Goal: Information Seeking & Learning: Check status

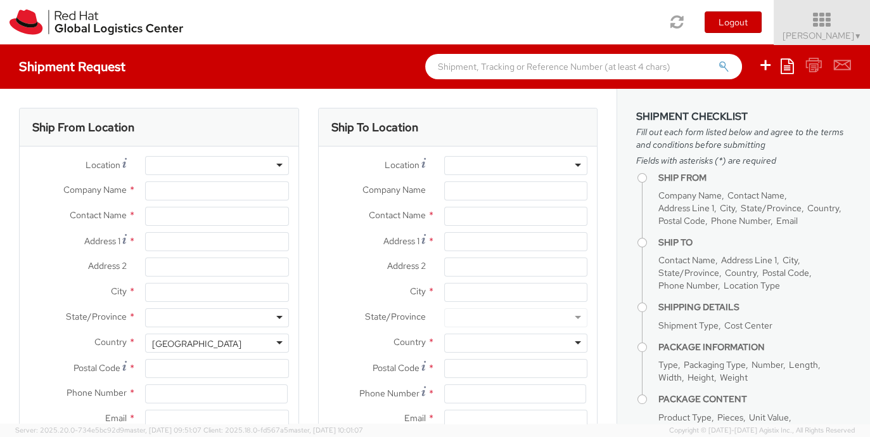
select select "901"
select select
click at [806, 22] on icon at bounding box center [822, 20] width 111 height 18
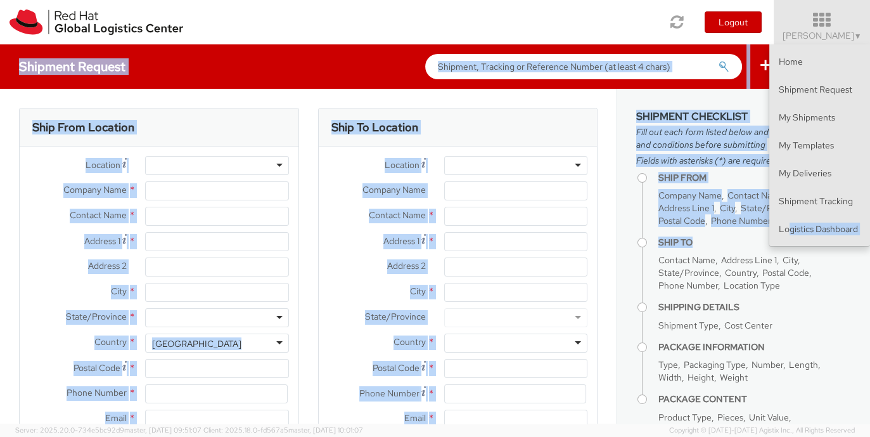
drag, startPoint x: 790, startPoint y: 247, endPoint x: 790, endPoint y: 234, distance: 13.3
click at [790, 234] on app-root "You are using an outdated browser. Please upgrade to Microsoft Edge , Google Ch…" at bounding box center [435, 233] width 870 height 379
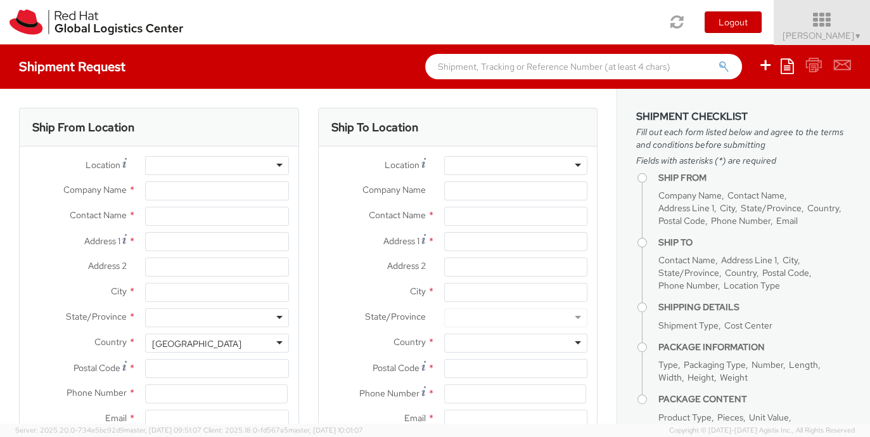
click at [837, 14] on icon at bounding box center [822, 20] width 111 height 18
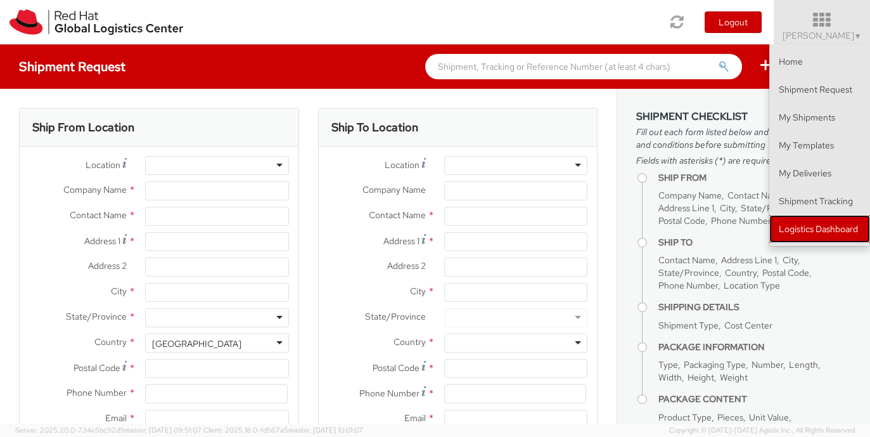
click at [802, 226] on link "Logistics Dashboard" at bounding box center [820, 229] width 101 height 28
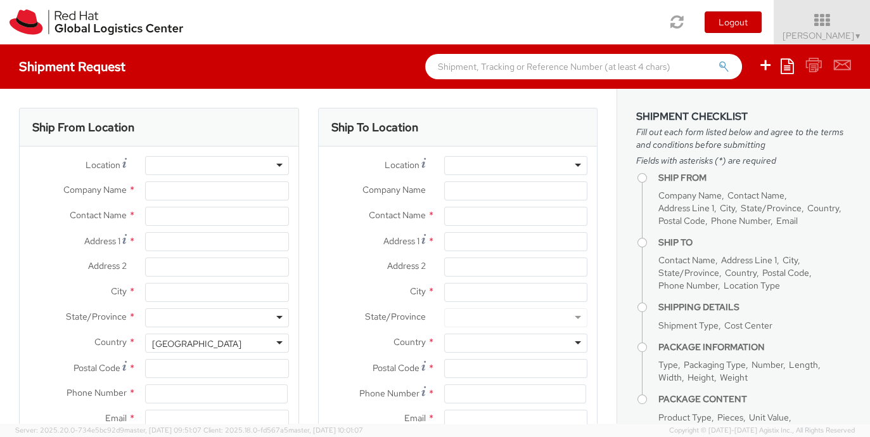
type input "Red Hat, Inc."
type input "[PERSON_NAME]"
type input "100 East Davie Street"
type input "RALEIGH"
type input "27601"
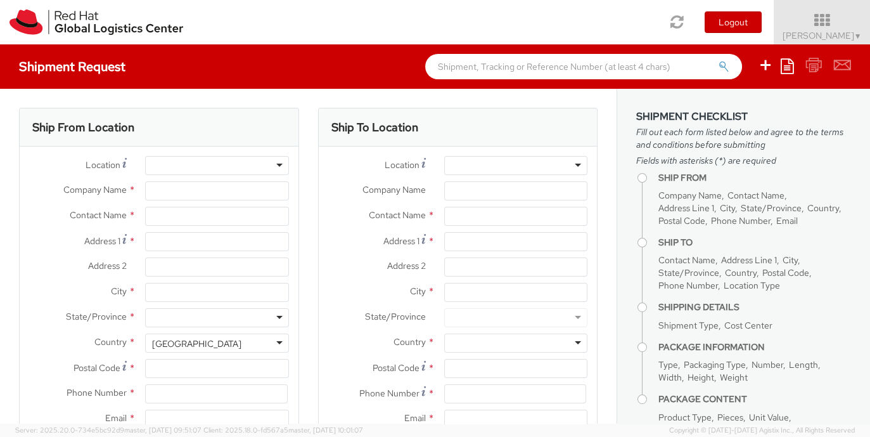
type input "919-754-4950"
type input "solee@redhat.com"
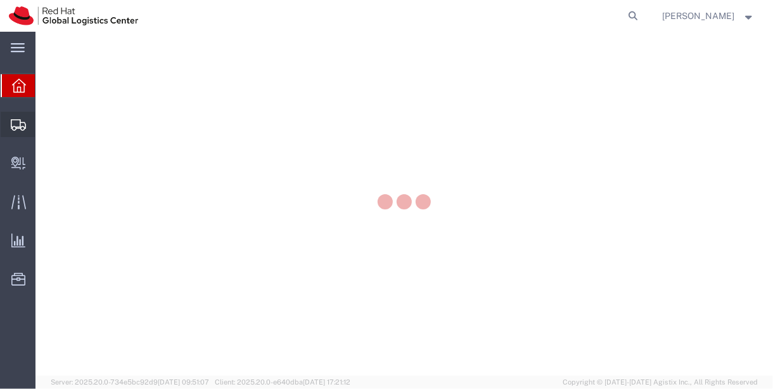
click at [21, 126] on icon at bounding box center [18, 124] width 15 height 11
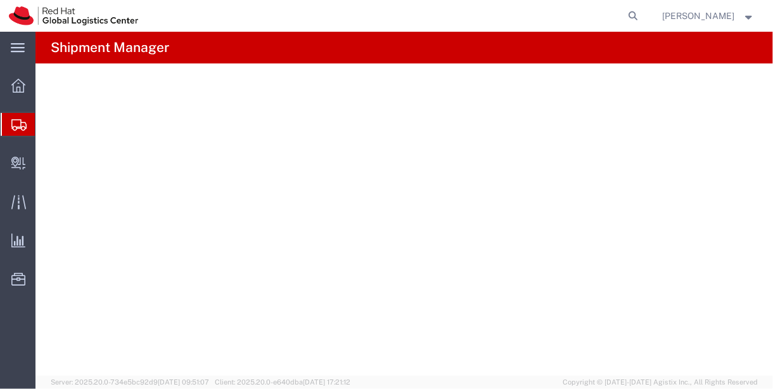
click at [0, 0] on span "Shipment Manager" at bounding box center [0, 0] width 0 height 0
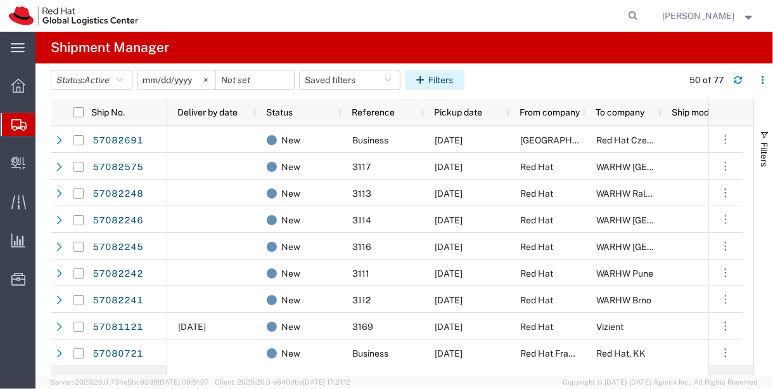
click at [448, 83] on button "Filters" at bounding box center [435, 80] width 60 height 20
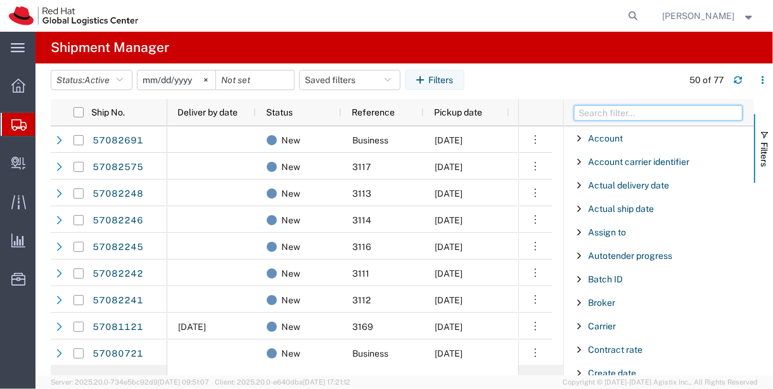
click at [649, 114] on input "Filter Columns Input" at bounding box center [658, 112] width 169 height 15
type input "h"
type input "to city"
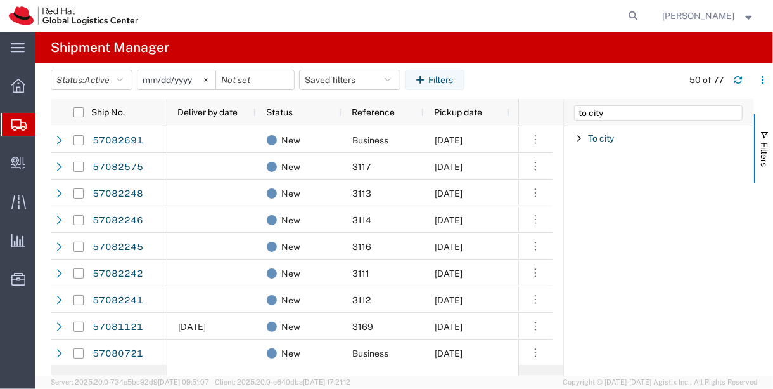
click at [581, 138] on span "Filter List 1 Filters" at bounding box center [579, 138] width 10 height 10
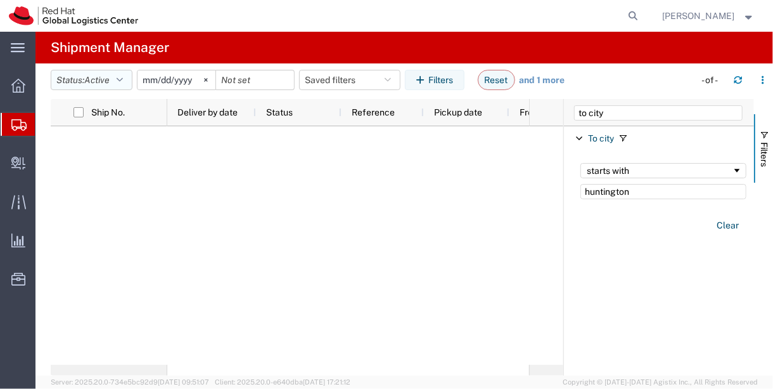
click at [117, 87] on button "Status: Active" at bounding box center [92, 80] width 82 height 20
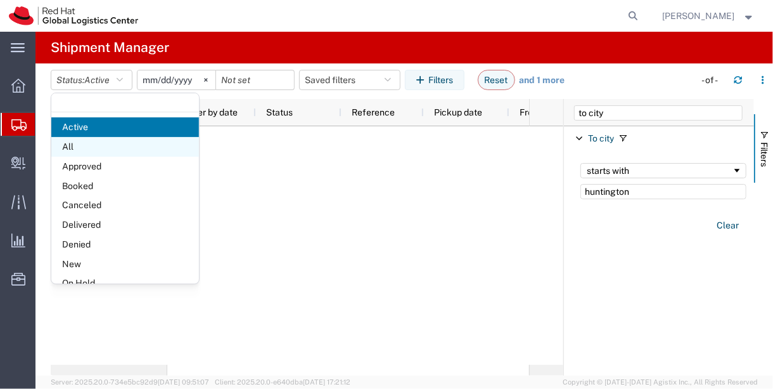
click at [121, 147] on span "All" at bounding box center [125, 147] width 148 height 20
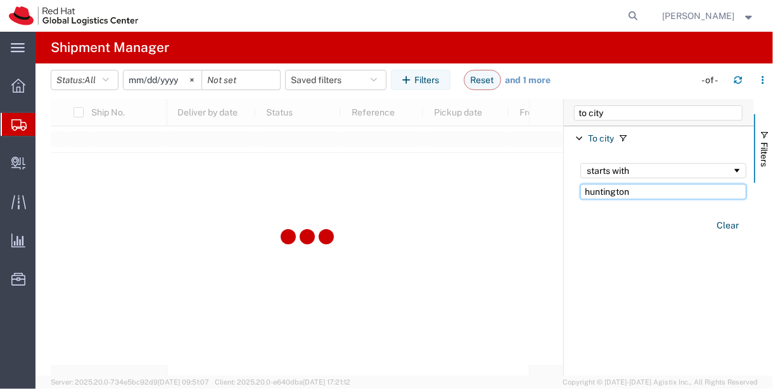
click at [697, 189] on input "huntington" at bounding box center [664, 191] width 166 height 15
type input "huntington beach"
click at [164, 77] on input "2025-09-09" at bounding box center [163, 79] width 78 height 19
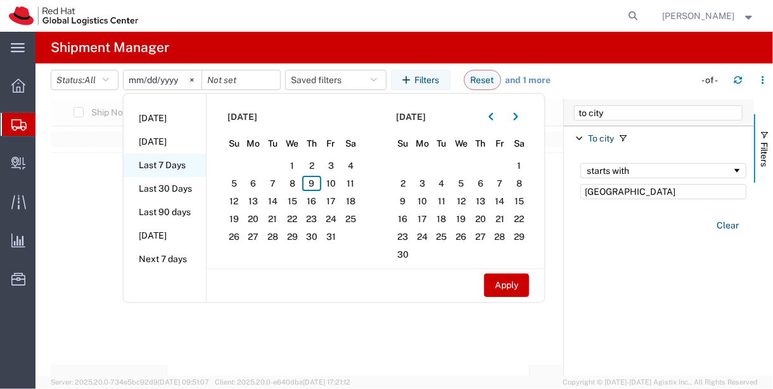
click at [172, 167] on li "Last 7 Days" at bounding box center [165, 164] width 82 height 23
type input "2025-10-03"
type input "2025-10-09"
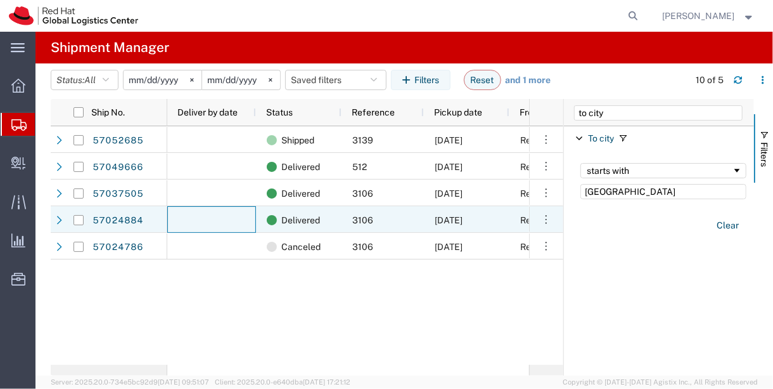
click at [189, 221] on div at bounding box center [211, 219] width 89 height 27
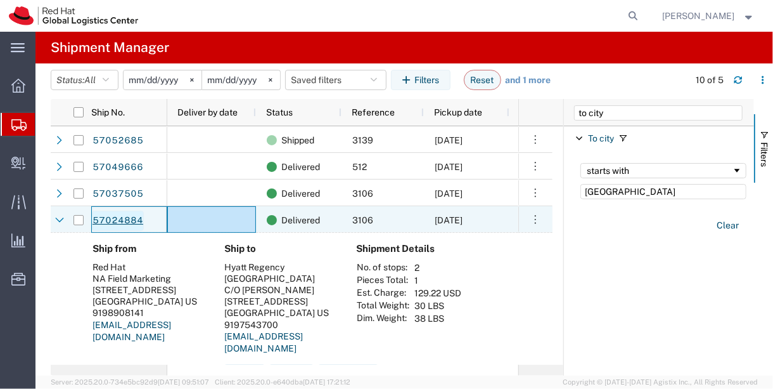
click at [127, 219] on link "57024884" at bounding box center [118, 220] width 52 height 20
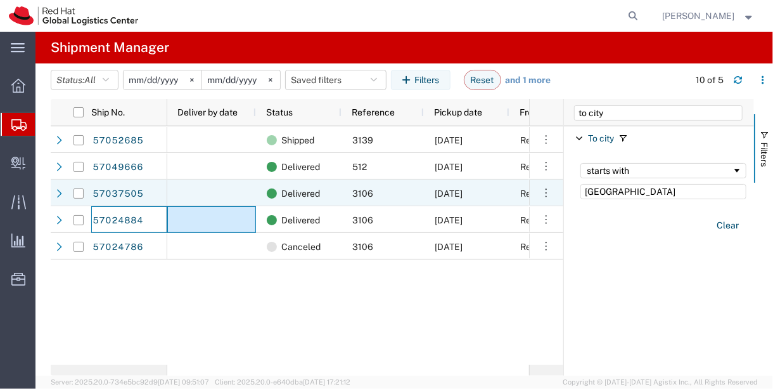
click at [180, 188] on div at bounding box center [211, 192] width 89 height 27
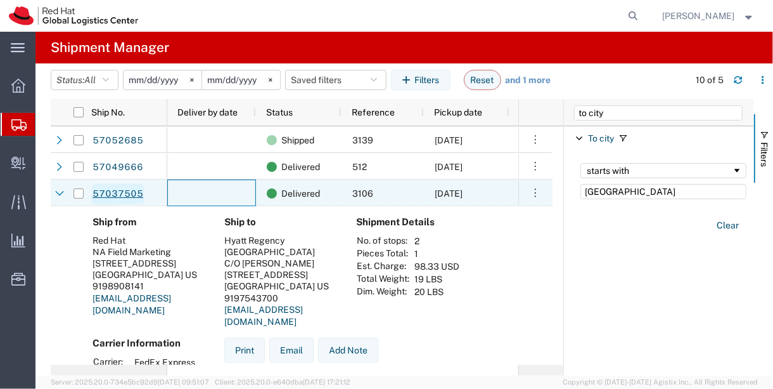
click at [124, 189] on link "57037505" at bounding box center [118, 194] width 52 height 20
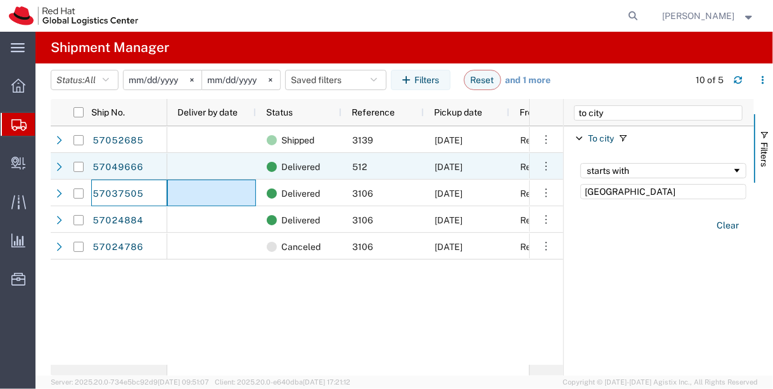
click at [174, 162] on div at bounding box center [211, 166] width 89 height 27
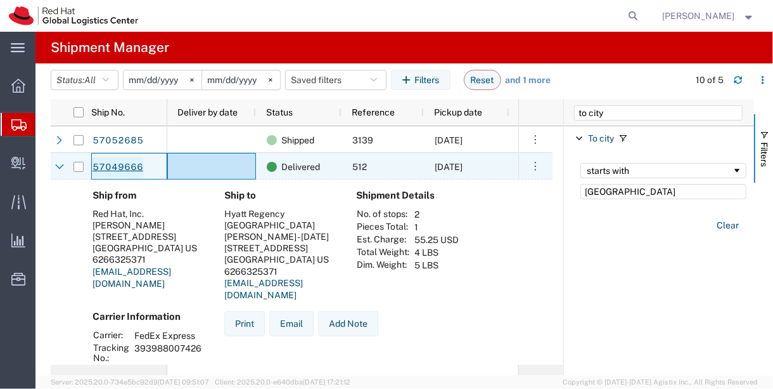
click at [118, 167] on link "57049666" at bounding box center [118, 167] width 52 height 20
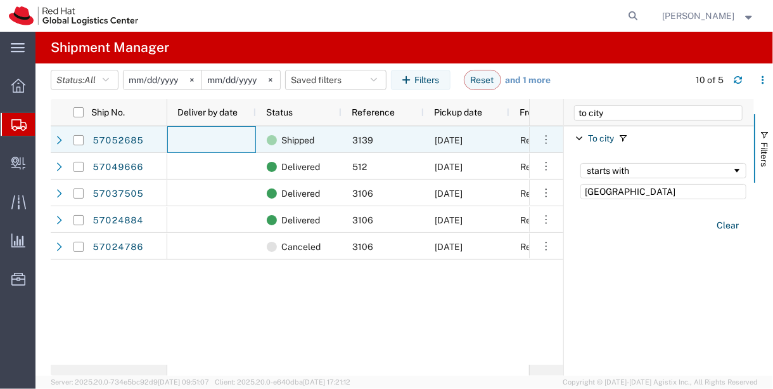
click at [169, 138] on div at bounding box center [211, 139] width 89 height 27
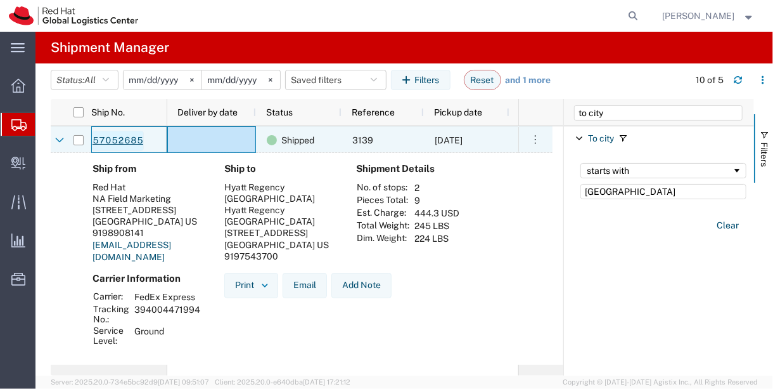
click at [107, 145] on link "57052685" at bounding box center [118, 141] width 52 height 20
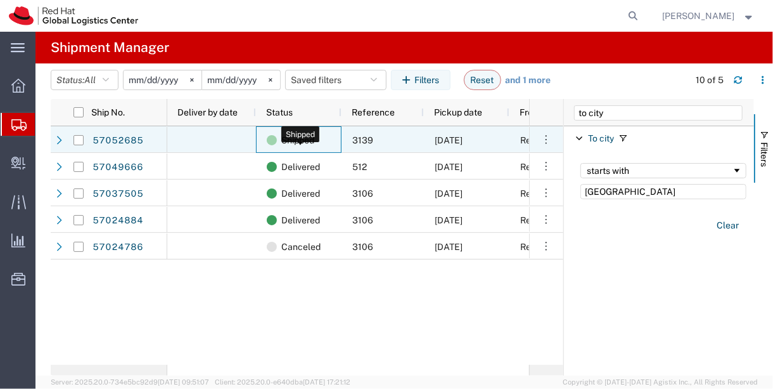
click at [323, 135] on div "Shipped" at bounding box center [301, 140] width 69 height 27
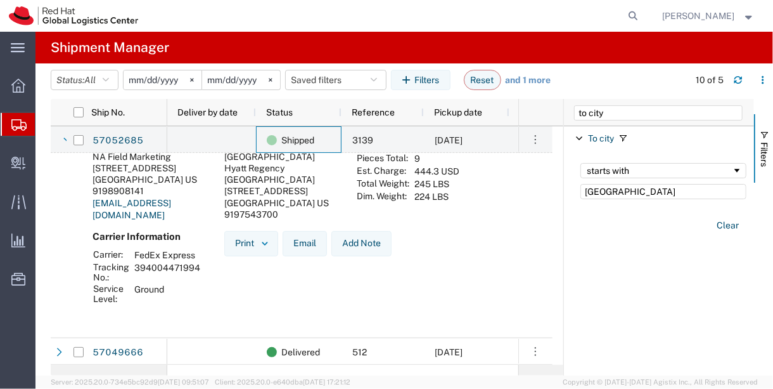
scroll to position [4, 0]
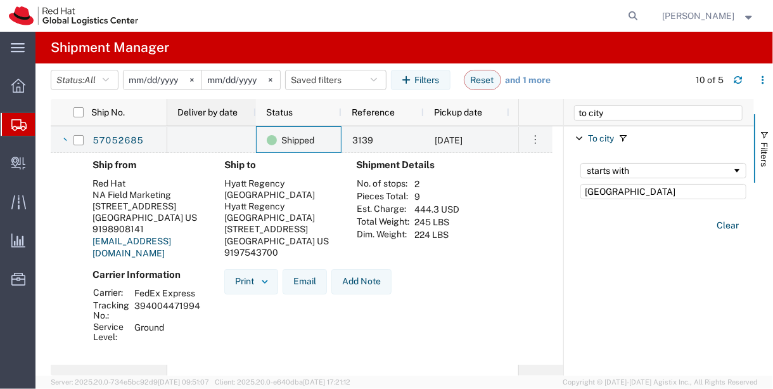
click at [233, 112] on span "Deliver by date" at bounding box center [207, 112] width 60 height 10
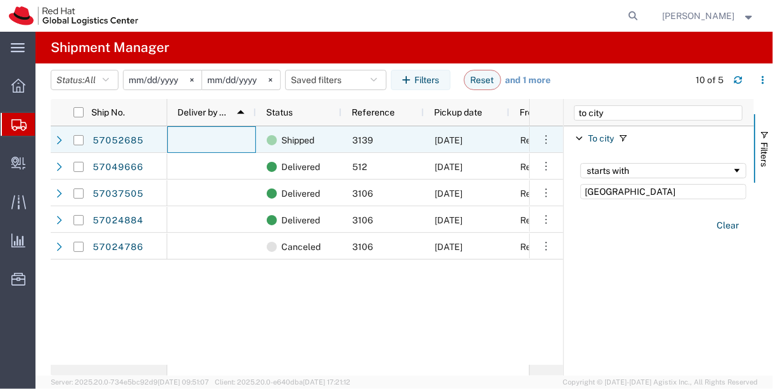
click at [240, 134] on div at bounding box center [211, 139] width 89 height 27
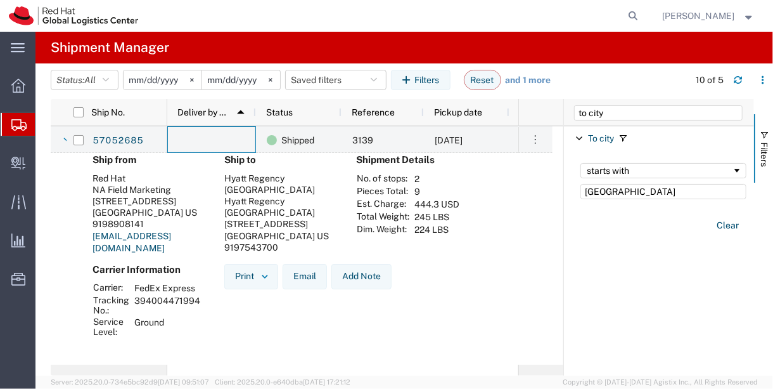
scroll to position [5, 0]
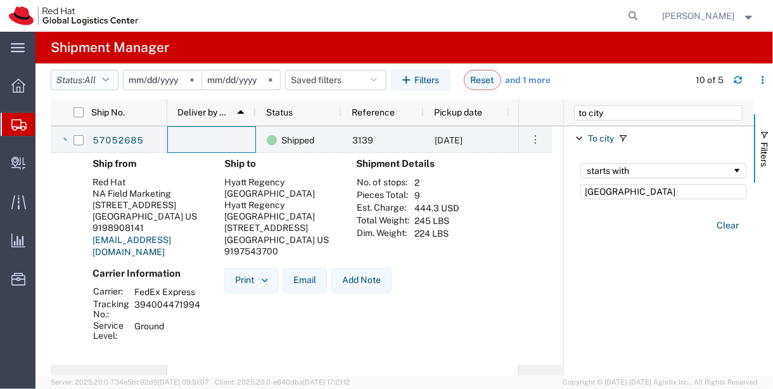
click at [110, 85] on button "Status: All" at bounding box center [85, 80] width 68 height 20
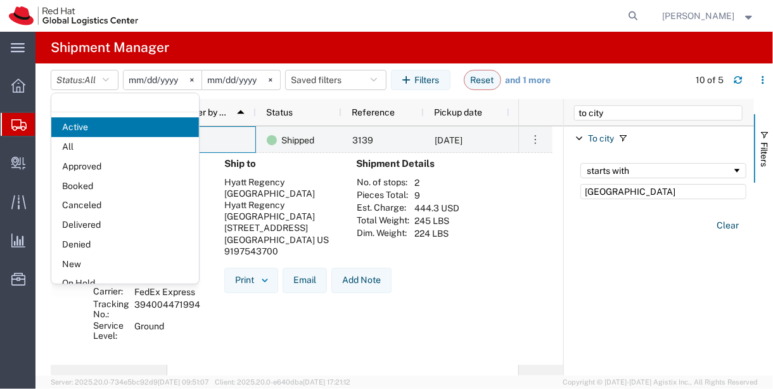
click at [302, 190] on div "Hyatt Regency Huntington Beach" at bounding box center [280, 187] width 112 height 23
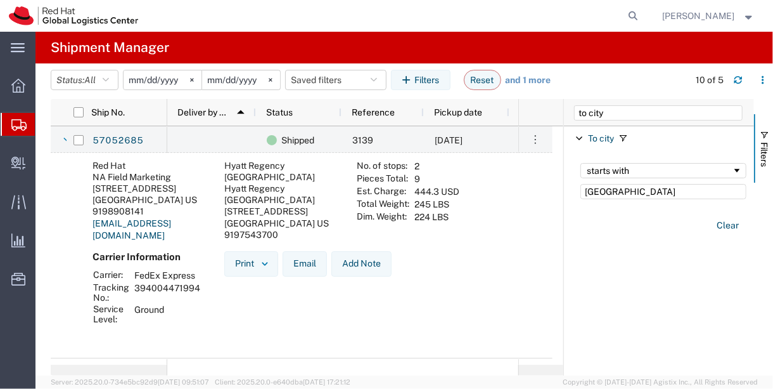
scroll to position [22, 0]
click at [212, 141] on div at bounding box center [211, 139] width 89 height 27
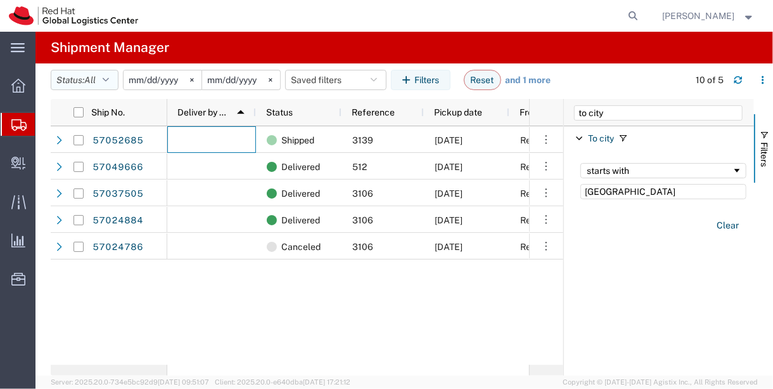
click at [104, 87] on button "Status: All" at bounding box center [85, 80] width 68 height 20
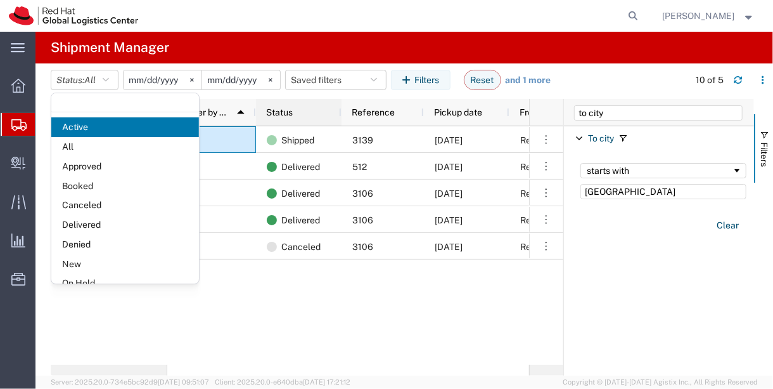
click at [325, 111] on div "Status" at bounding box center [301, 112] width 70 height 20
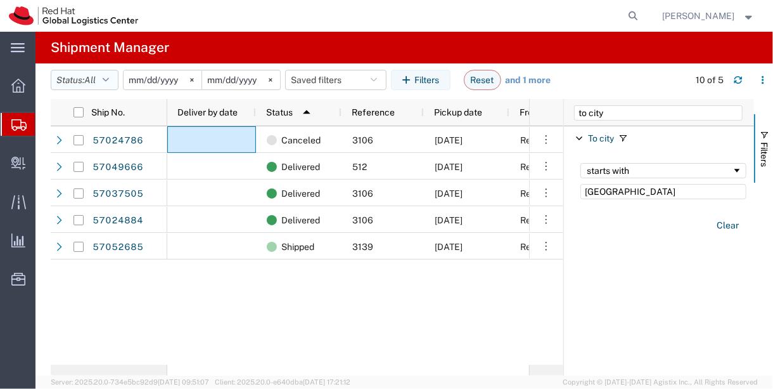
click at [103, 89] on button "Status: All" at bounding box center [85, 80] width 68 height 20
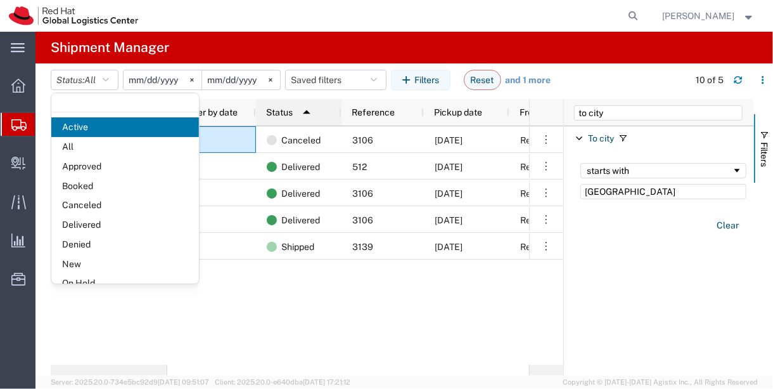
click at [301, 106] on img at bounding box center [307, 112] width 20 height 20
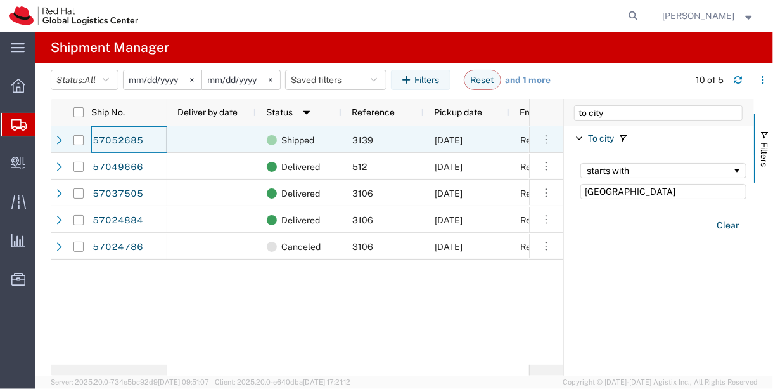
click at [347, 141] on div "3139" at bounding box center [383, 139] width 82 height 27
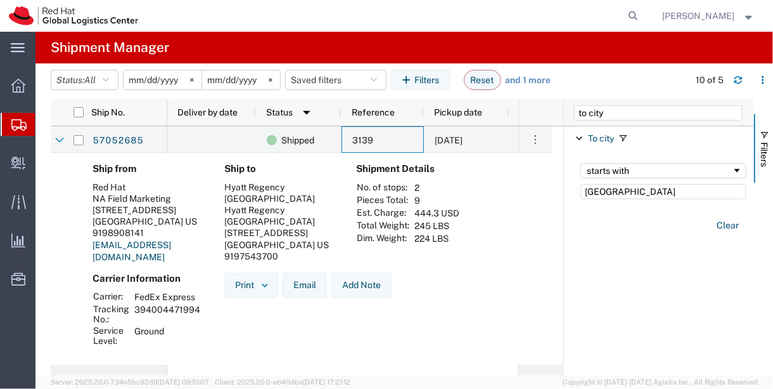
scroll to position [122, 0]
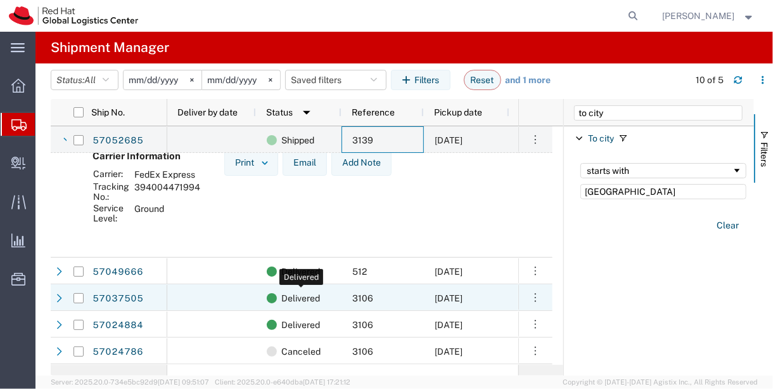
click at [311, 276] on span "Delivered" at bounding box center [300, 271] width 39 height 27
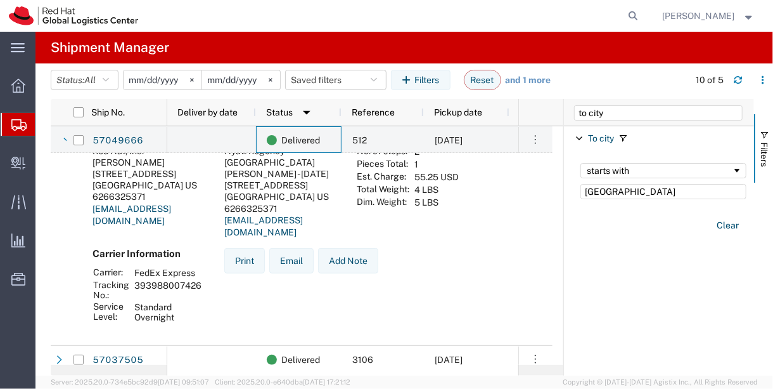
scroll to position [351, 0]
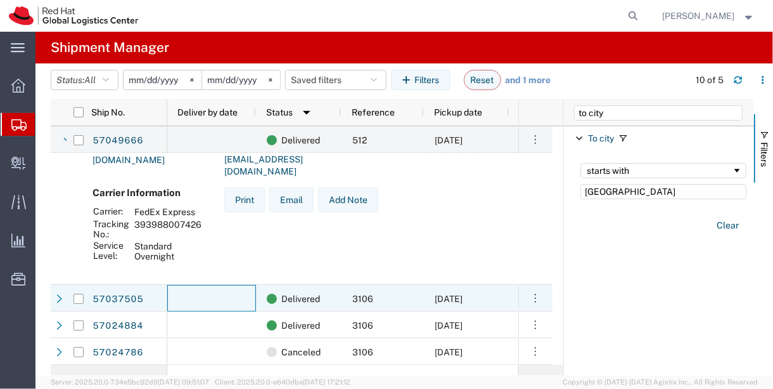
click at [243, 297] on div at bounding box center [211, 298] width 89 height 27
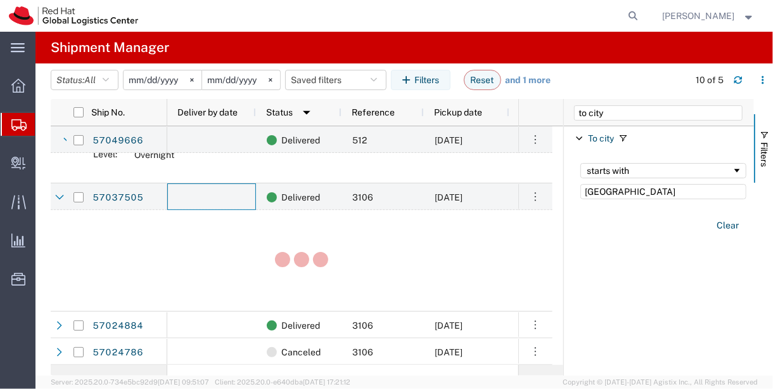
scroll to position [452, 0]
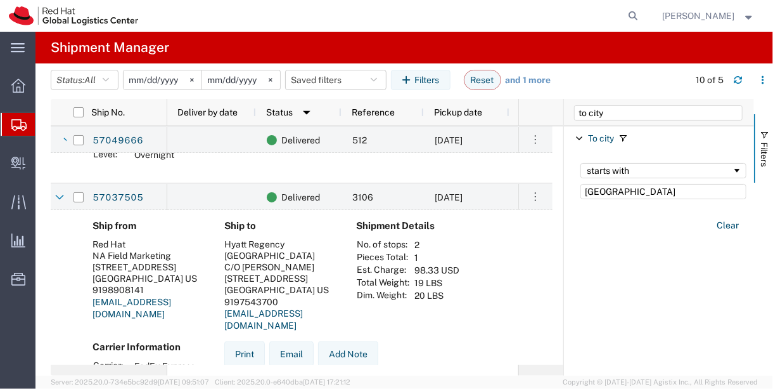
click at [243, 295] on div "Huntington Beach, CA 92548 US" at bounding box center [280, 289] width 112 height 11
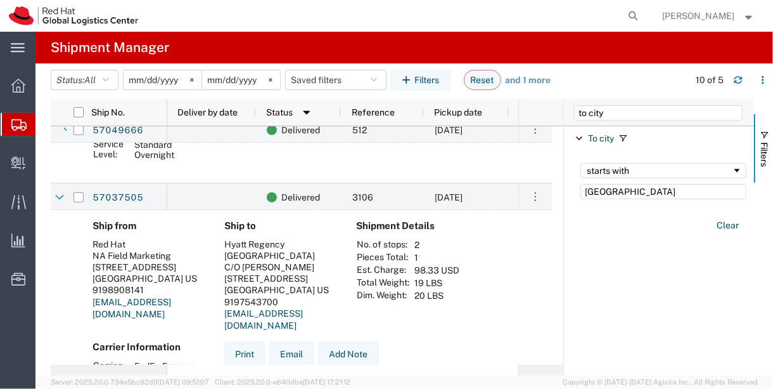
scroll to position [543, 0]
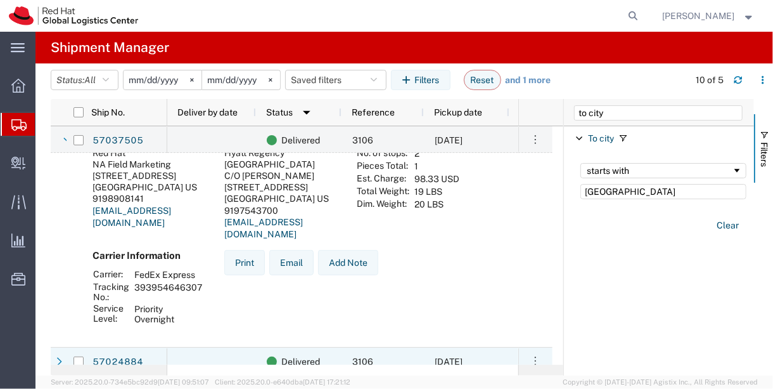
click at [226, 353] on div at bounding box center [211, 360] width 89 height 27
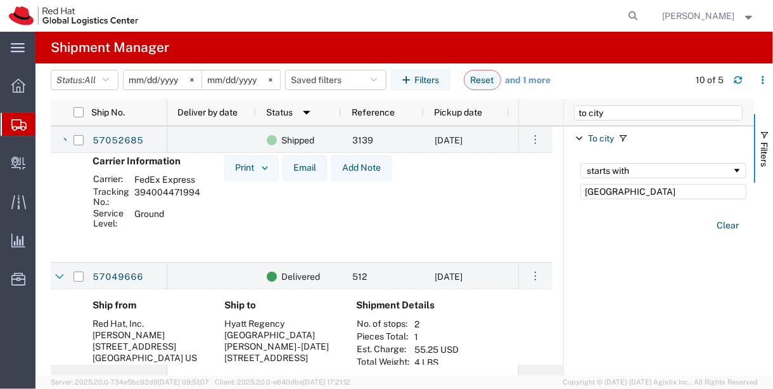
scroll to position [172, 0]
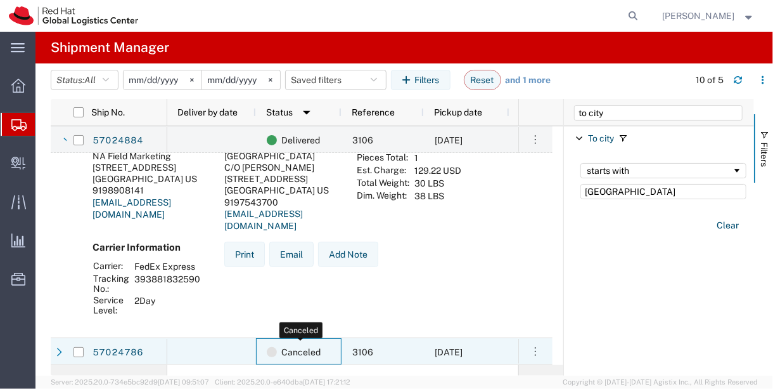
click at [314, 354] on span "Canceled" at bounding box center [300, 352] width 39 height 27
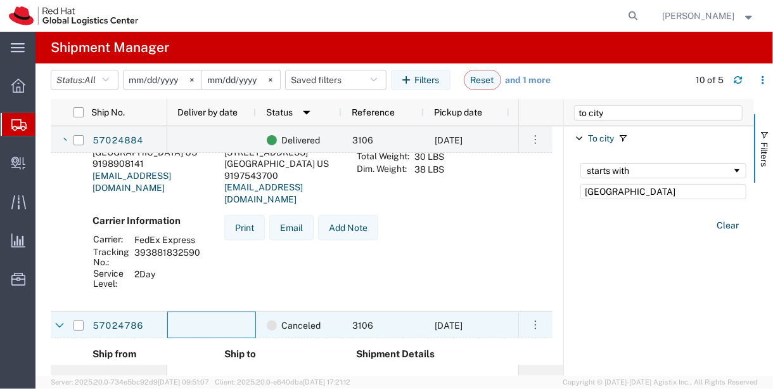
click at [175, 326] on div at bounding box center [211, 324] width 89 height 27
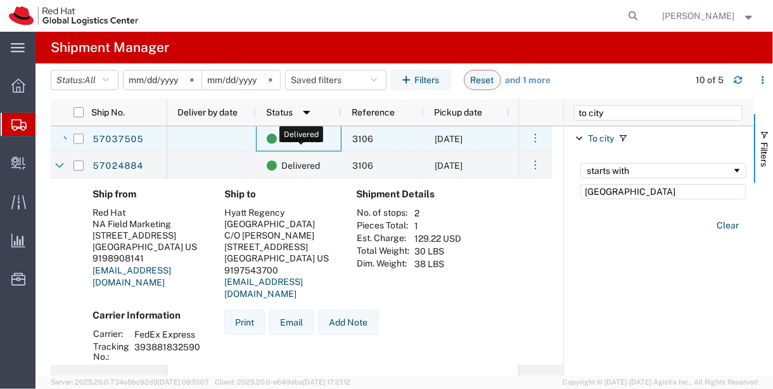
click at [297, 131] on span "Delivered" at bounding box center [300, 139] width 39 height 27
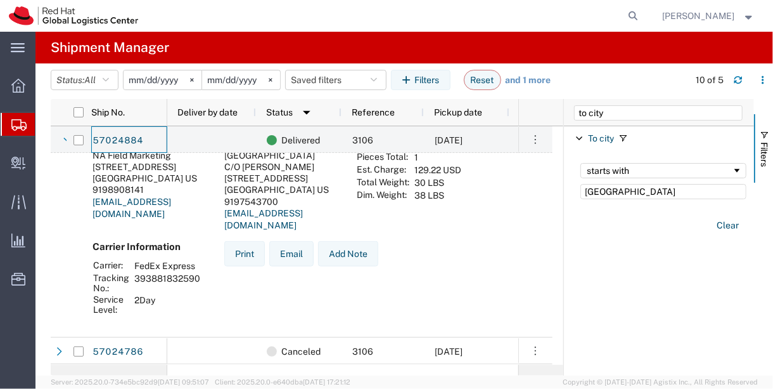
click at [456, 241] on div "Shipment Details No. of stops: 2 Pieces Total: 1 Est. Charge: 129.22 USD Total …" at bounding box center [412, 180] width 132 height 121
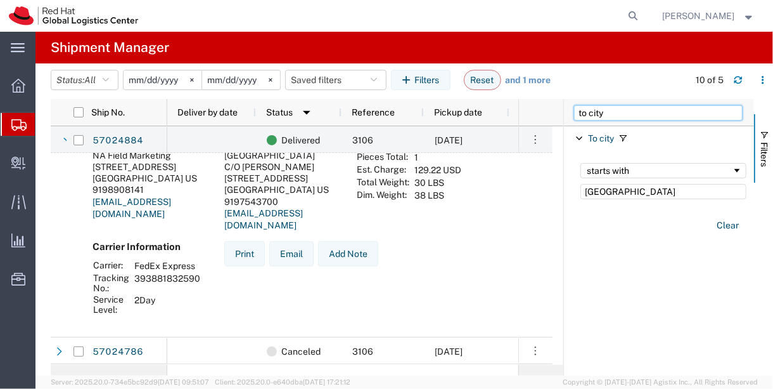
click at [628, 108] on input "to city" at bounding box center [658, 112] width 169 height 15
type input "ref"
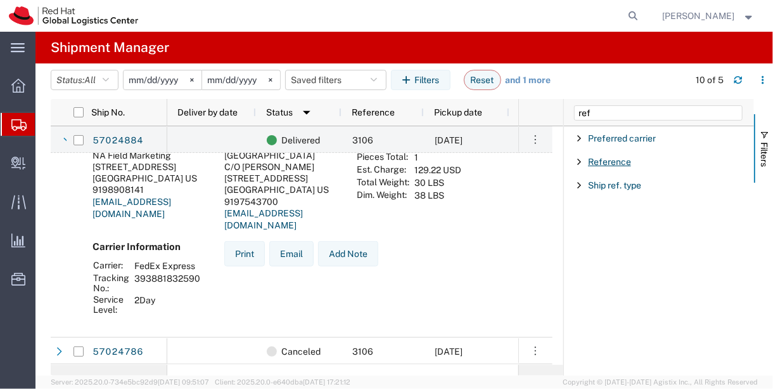
click at [609, 157] on span "Reference" at bounding box center [609, 162] width 43 height 10
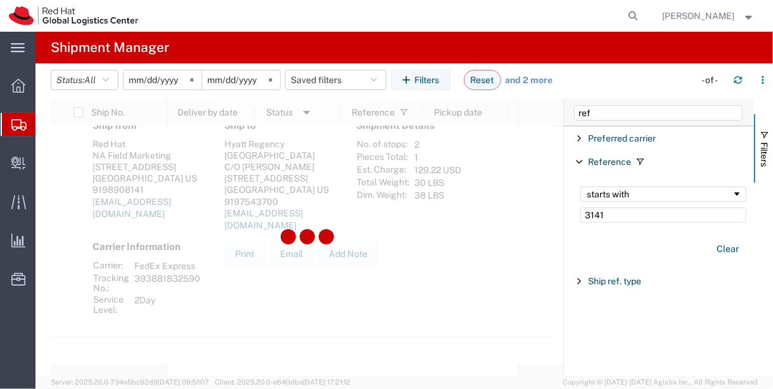
type input "3141"
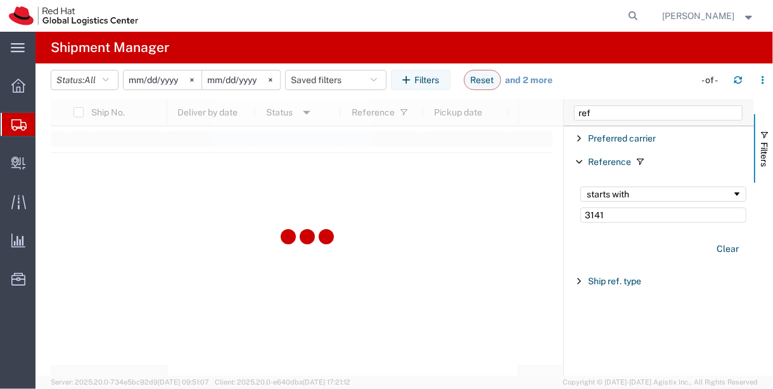
click at [538, 75] on link "and 2 more" at bounding box center [530, 80] width 48 height 13
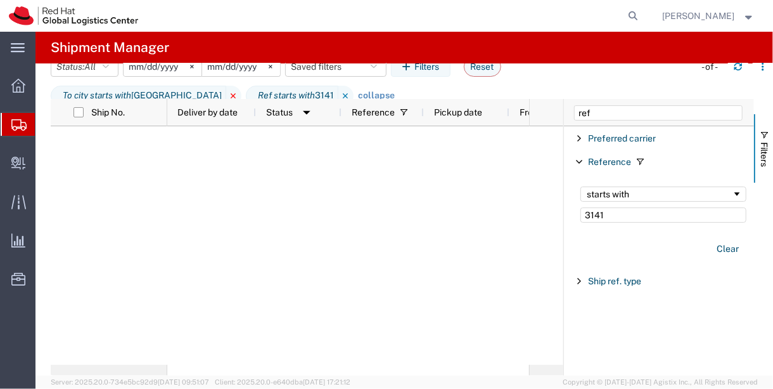
click at [226, 93] on icon at bounding box center [233, 96] width 15 height 20
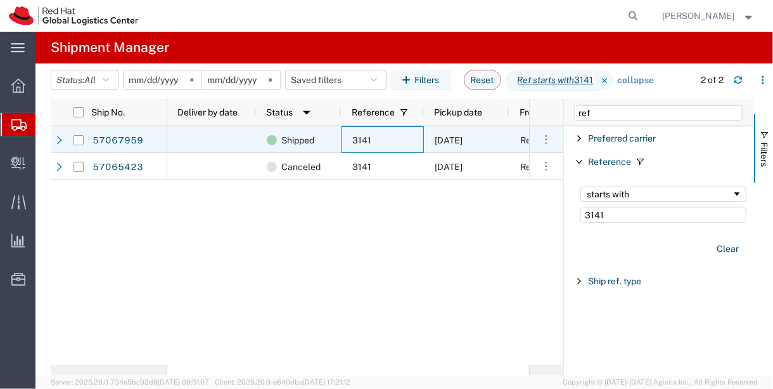
click at [348, 150] on div "3141" at bounding box center [383, 139] width 82 height 27
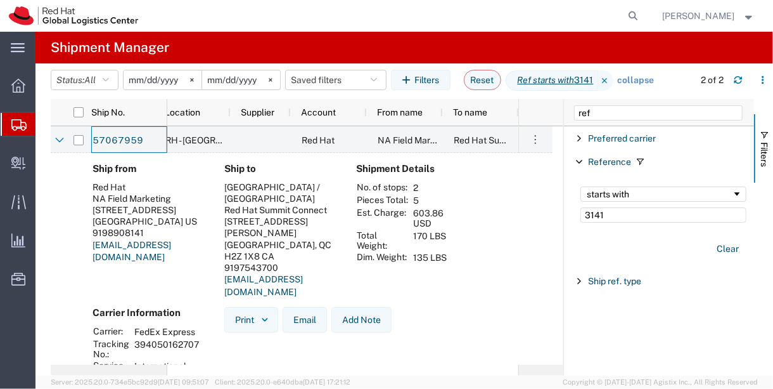
scroll to position [0, 174]
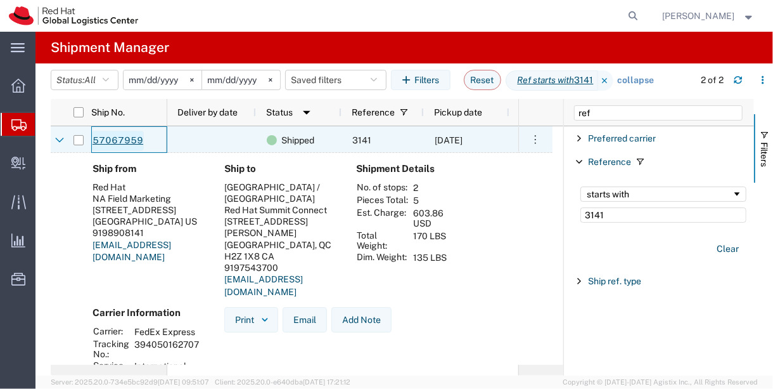
click at [126, 141] on link "57067959" at bounding box center [118, 141] width 52 height 20
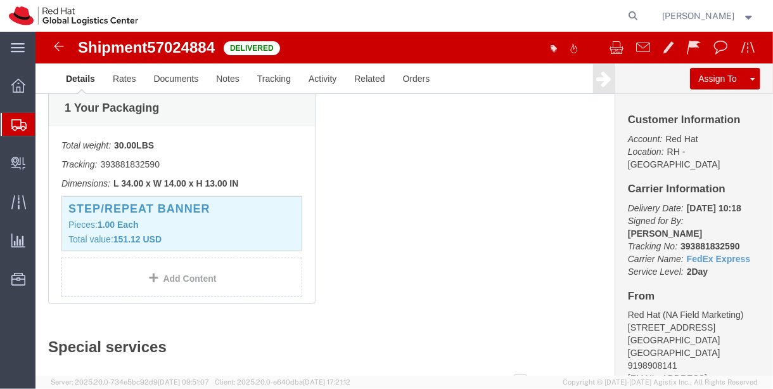
scroll to position [415, 0]
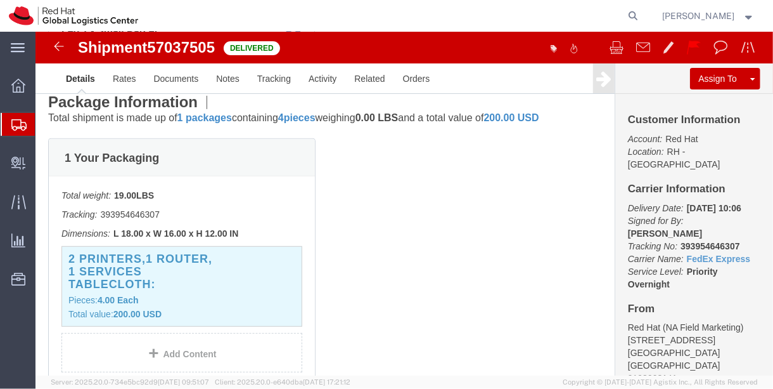
scroll to position [266, 0]
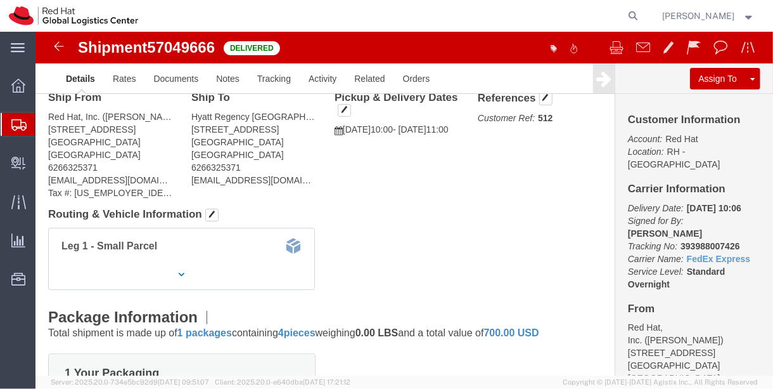
scroll to position [129, 0]
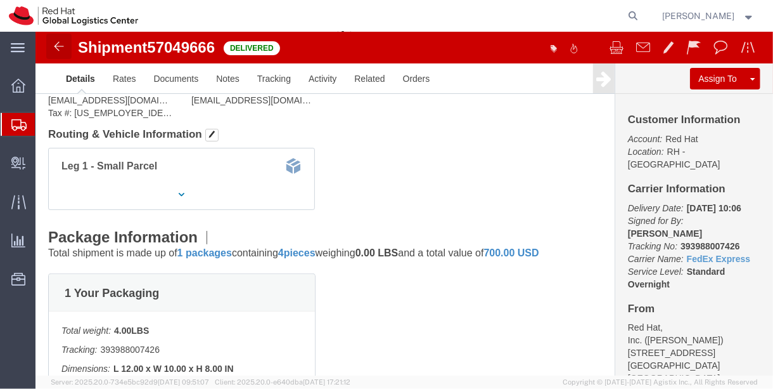
click img
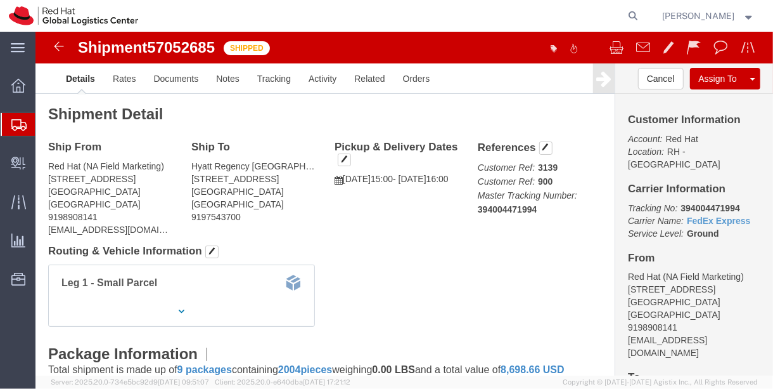
click div "Leg 1 - Small Parcel"
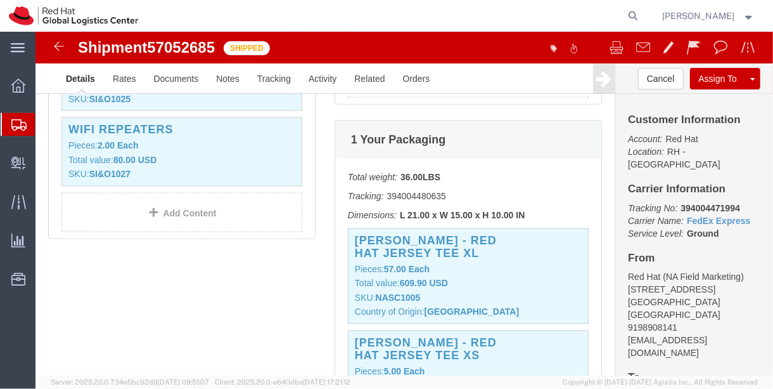
scroll to position [1124, 0]
click link "Rates"
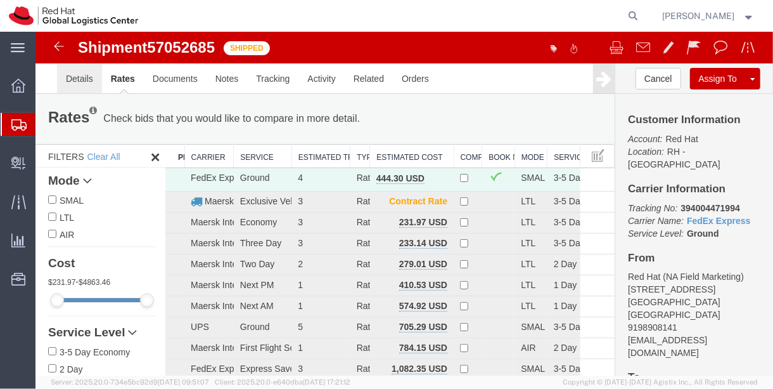
click at [82, 72] on link "Details" at bounding box center [78, 78] width 45 height 30
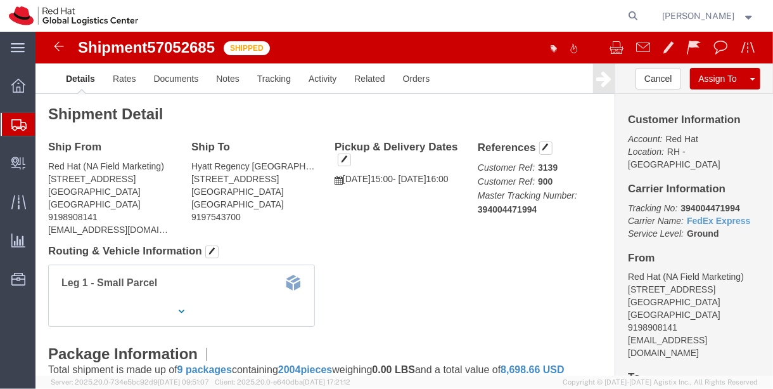
scroll to position [33, 0]
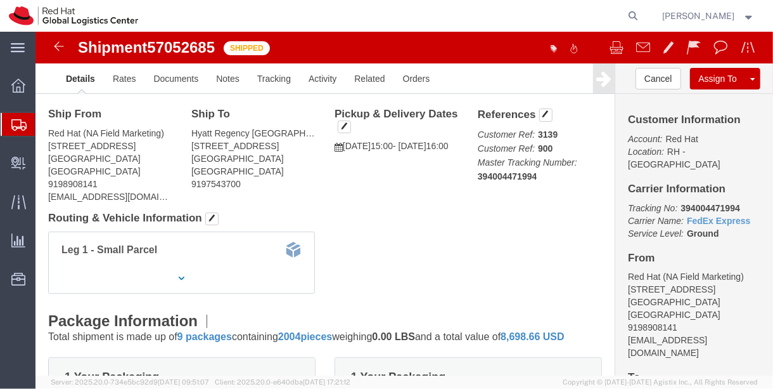
click div "Leg 1 - Small Parcel"
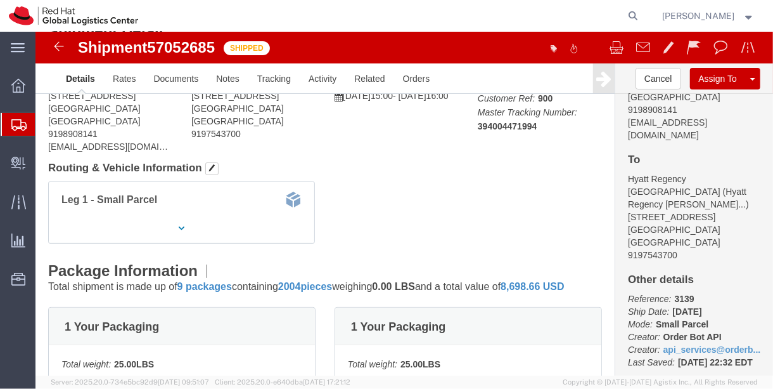
scroll to position [84, 0]
drag, startPoint x: 453, startPoint y: 93, endPoint x: 467, endPoint y: 94, distance: 14.1
click b "394004471994"
click p "Customer Ref: 3139 Customer Ref: 900 Master Tracking Number: 394004471994"
drag, startPoint x: 504, startPoint y: 91, endPoint x: 408, endPoint y: 94, distance: 96.4
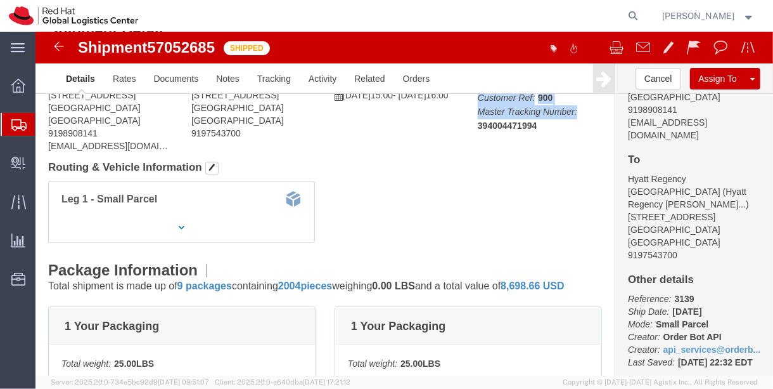
click div "Ship From Red Hat (NA Field Marketing) 100 E DAVIE STREET Raleigh, NC 27601 Uni…"
click div "References Customer Ref: 3139 Customer Ref: 900 Master Tracking Number: 3940044…"
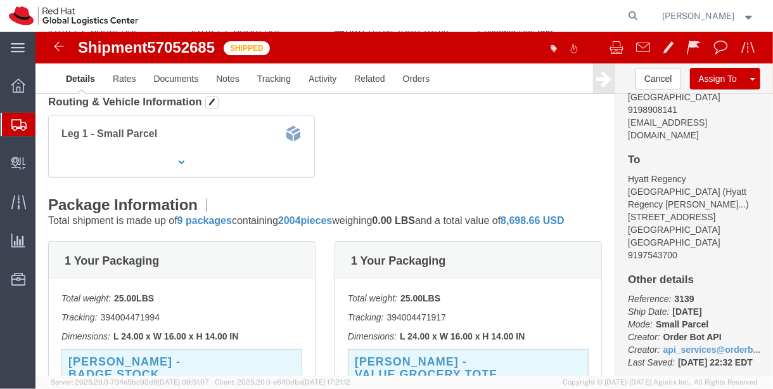
scroll to position [0, 0]
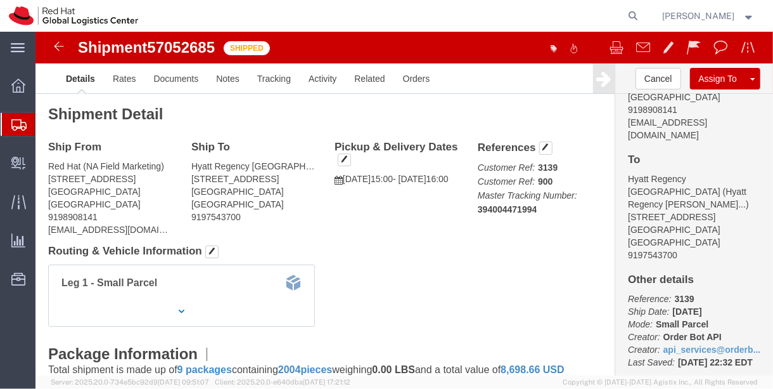
drag, startPoint x: 423, startPoint y: 126, endPoint x: 329, endPoint y: 139, distance: 94.8
click div "Pickup & Delivery Dates 10/07/2025 15:00 - 10/07/2025 16:00 Edit Date and Time …"
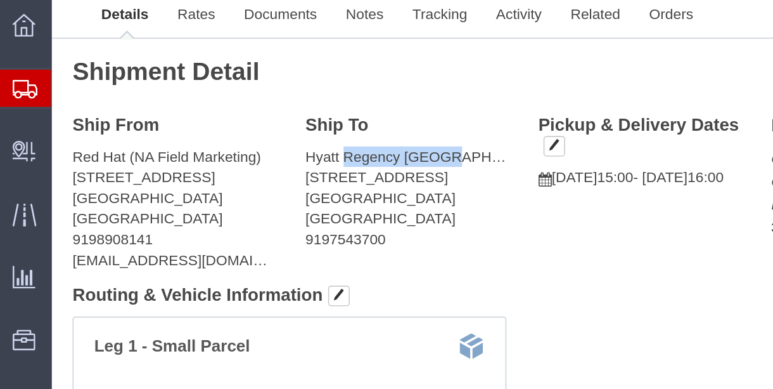
drag, startPoint x: 179, startPoint y: 134, endPoint x: 238, endPoint y: 137, distance: 59.6
click address "Hyatt Regency Huntington Beach (Hyatt Regency Huntington Beach) 21500 Pacific C…"
drag, startPoint x: 158, startPoint y: 150, endPoint x: 171, endPoint y: 150, distance: 12.7
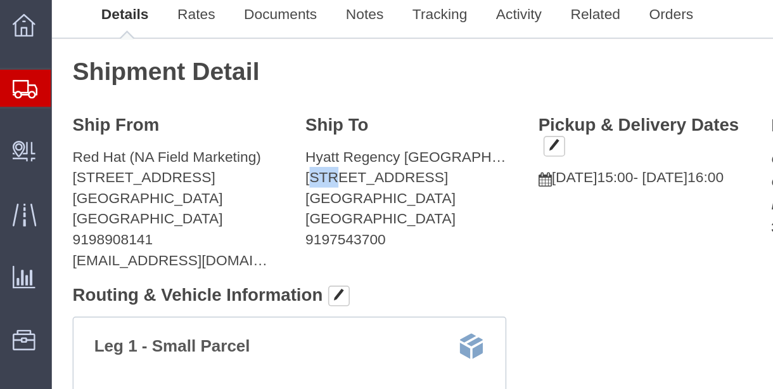
click address "Hyatt Regency Huntington Beach (Hyatt Regency Huntington Beach) 21500 Pacific C…"
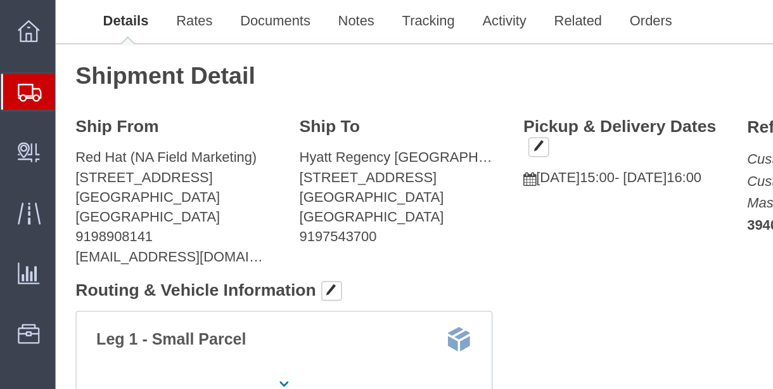
drag, startPoint x: 197, startPoint y: 145, endPoint x: 244, endPoint y: 148, distance: 47.6
click address "Hyatt Regency Huntington Beach (Hyatt Regency Huntington Beach) 21500 Pacific C…"
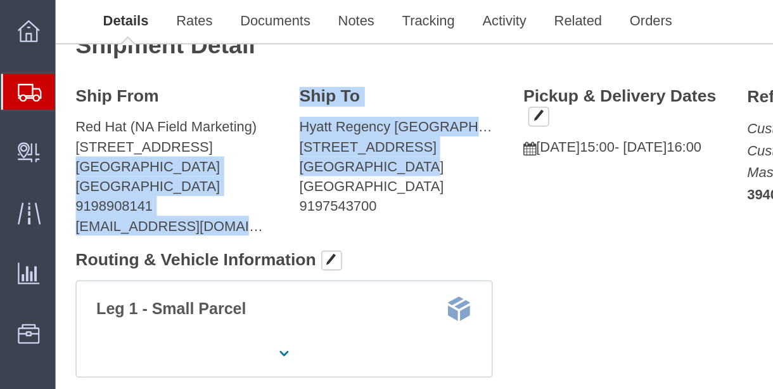
drag, startPoint x: 215, startPoint y: 142, endPoint x: 141, endPoint y: 141, distance: 73.5
click div "Ship From Red Hat (NA Field Marketing) 100 E DAVIE STREET Raleigh, NC 27601 Uni…"
click address "Hyatt Regency Huntington Beach (Hyatt Regency Huntington Beach) 21500 Pacific C…"
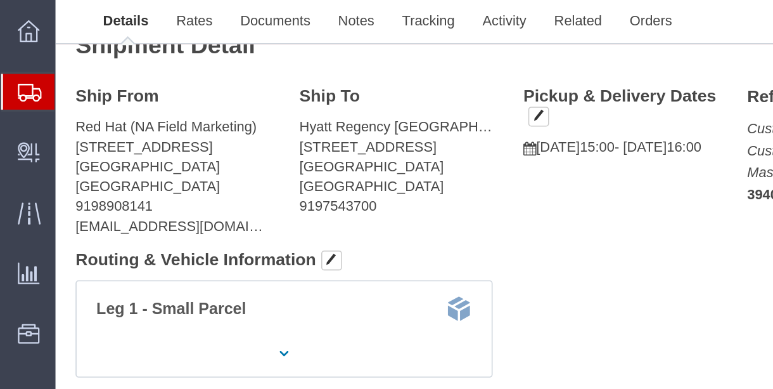
click address "Hyatt Regency Huntington Beach (Hyatt Regency Huntington Beach) 21500 Pacific C…"
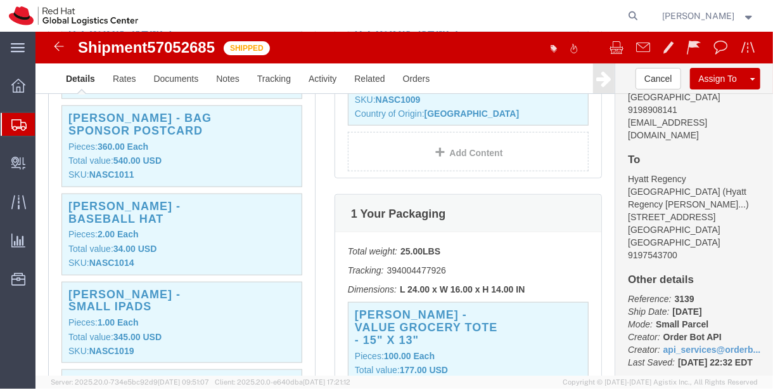
scroll to position [482, 0]
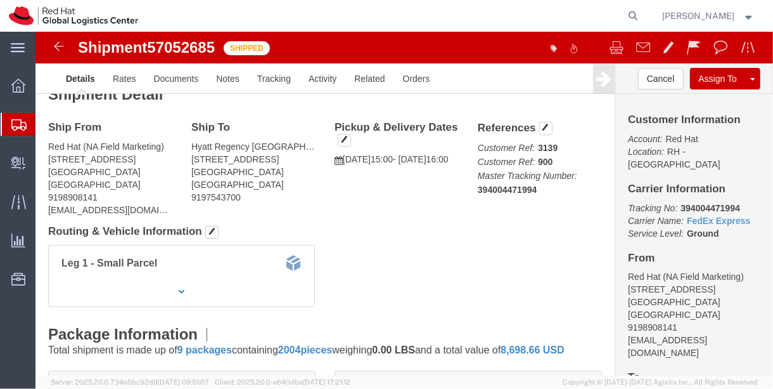
scroll to position [4, 0]
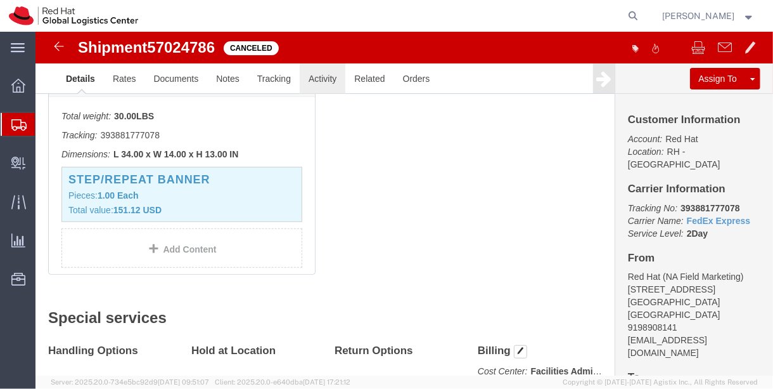
scroll to position [494, 0]
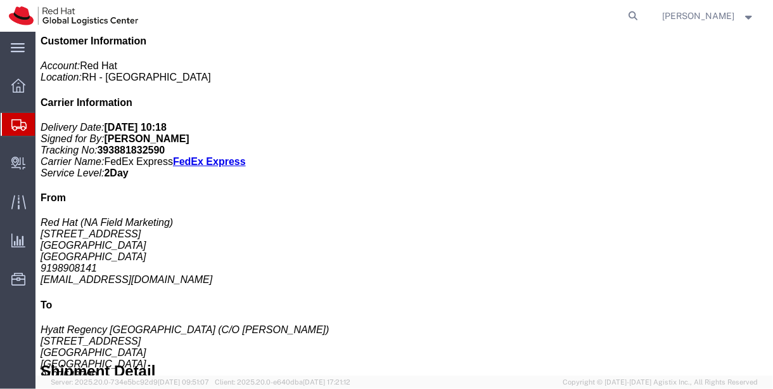
scroll to position [494, 0]
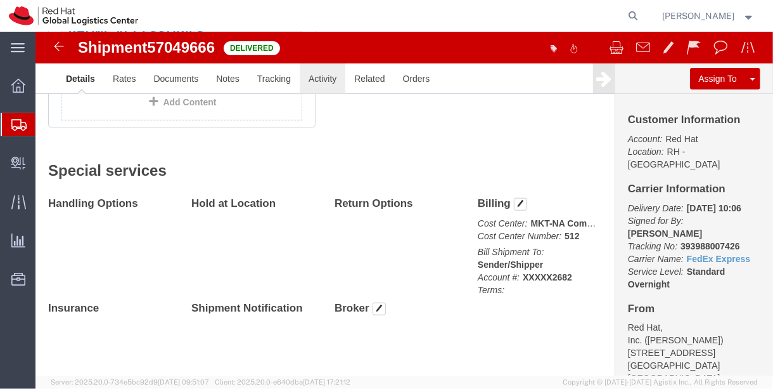
scroll to position [505, 0]
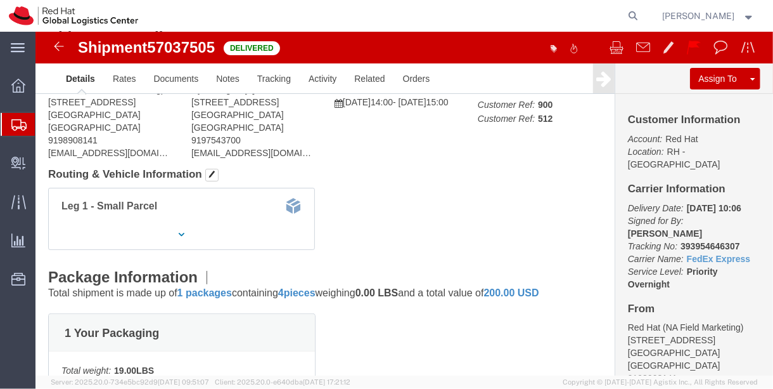
scroll to position [42, 0]
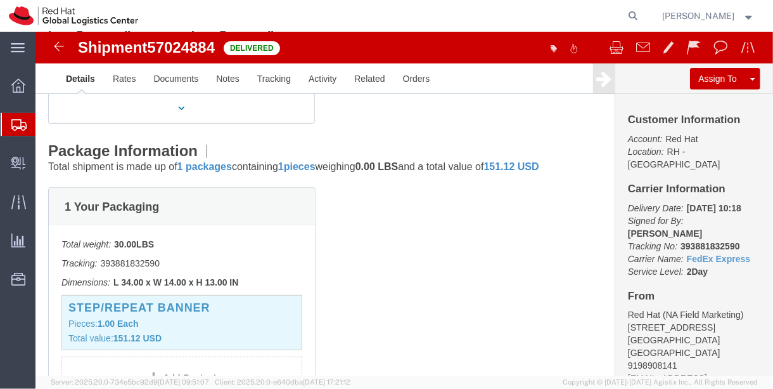
scroll to position [195, 0]
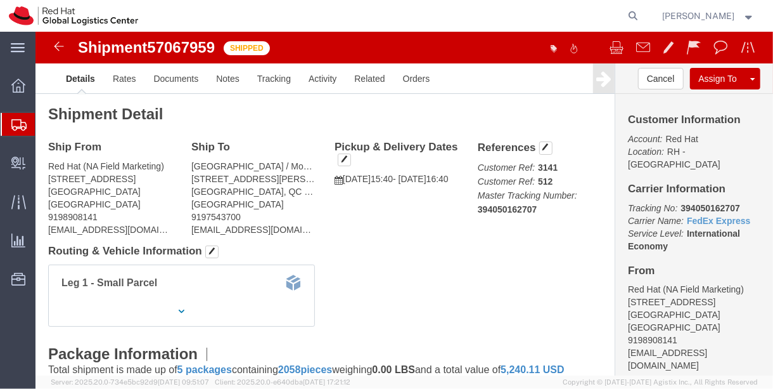
click b "394050162707"
copy b "394050162707"
